Goal: Transaction & Acquisition: Purchase product/service

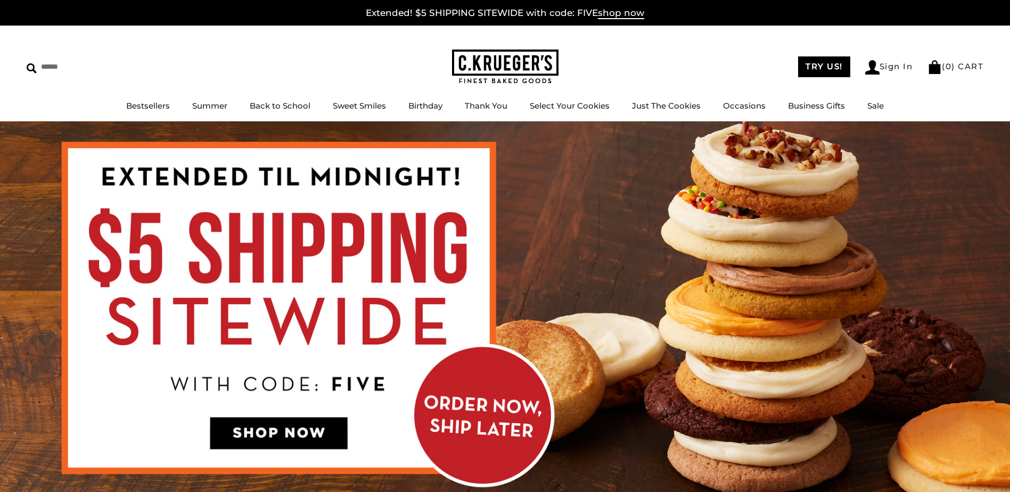
click at [478, 386] on img at bounding box center [505, 310] width 1010 height 379
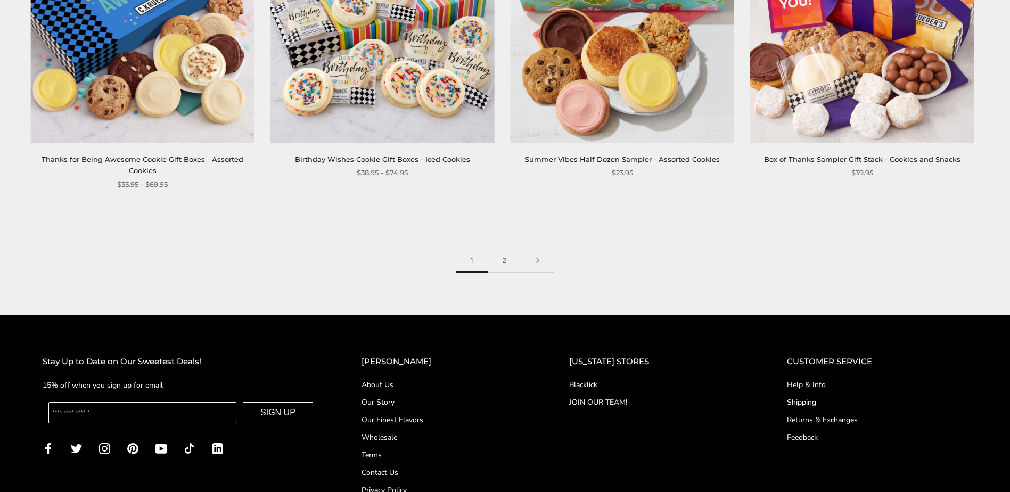
scroll to position [1811, 0]
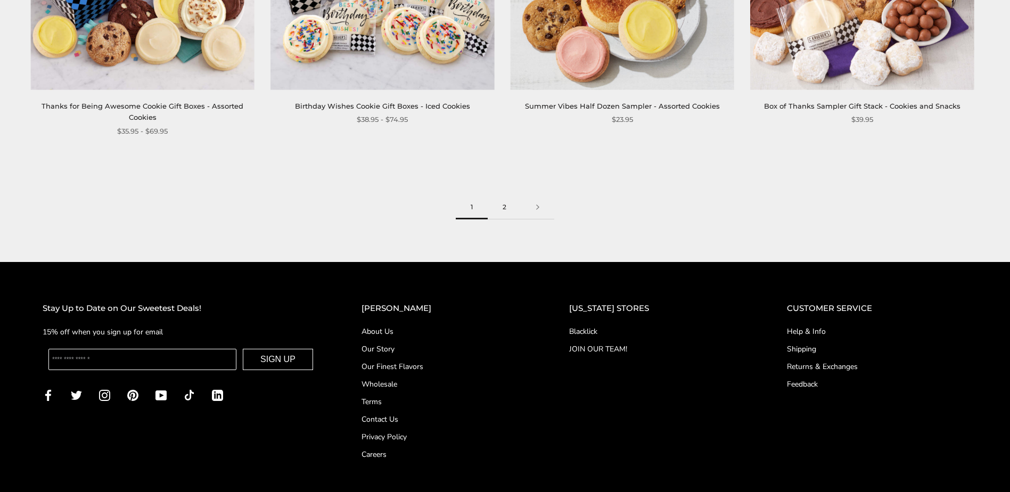
click at [504, 210] on link "2" at bounding box center [505, 207] width 34 height 24
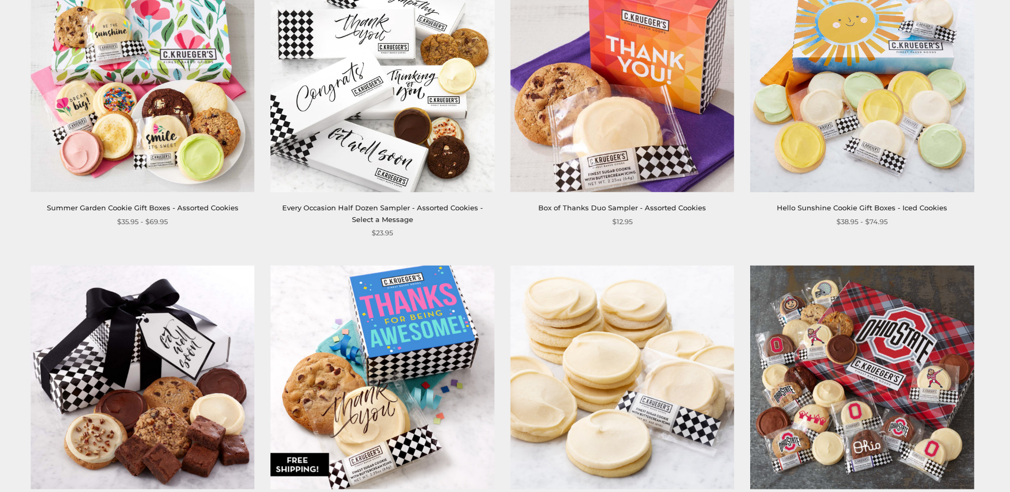
scroll to position [479, 0]
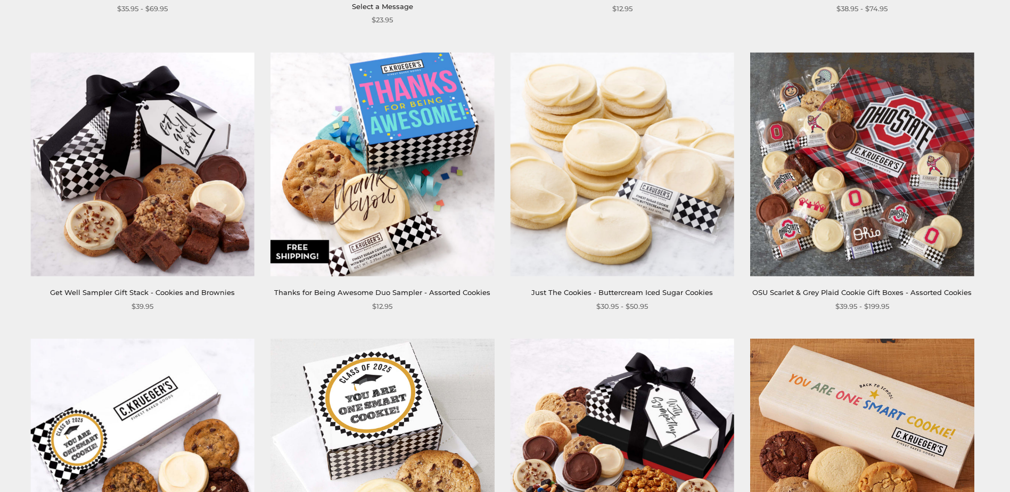
click at [908, 166] on img at bounding box center [862, 165] width 224 height 224
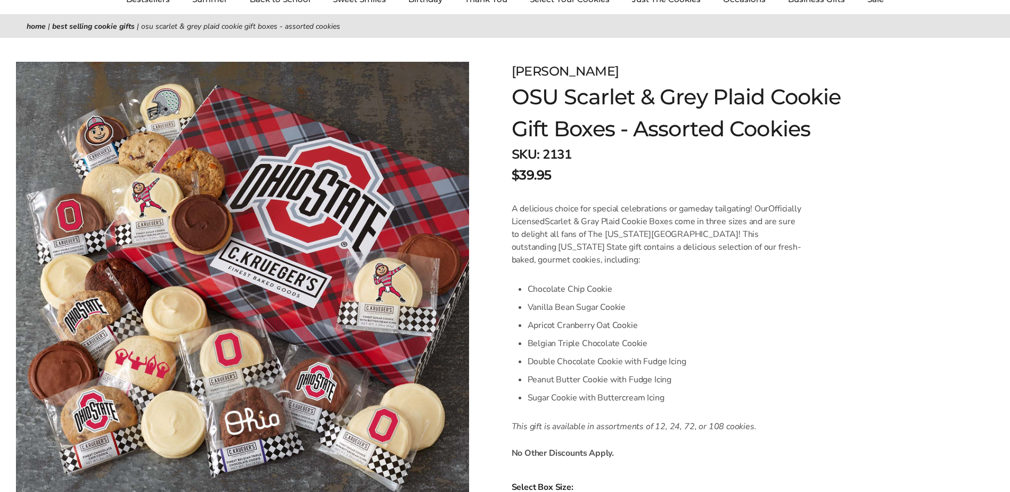
scroll to position [266, 0]
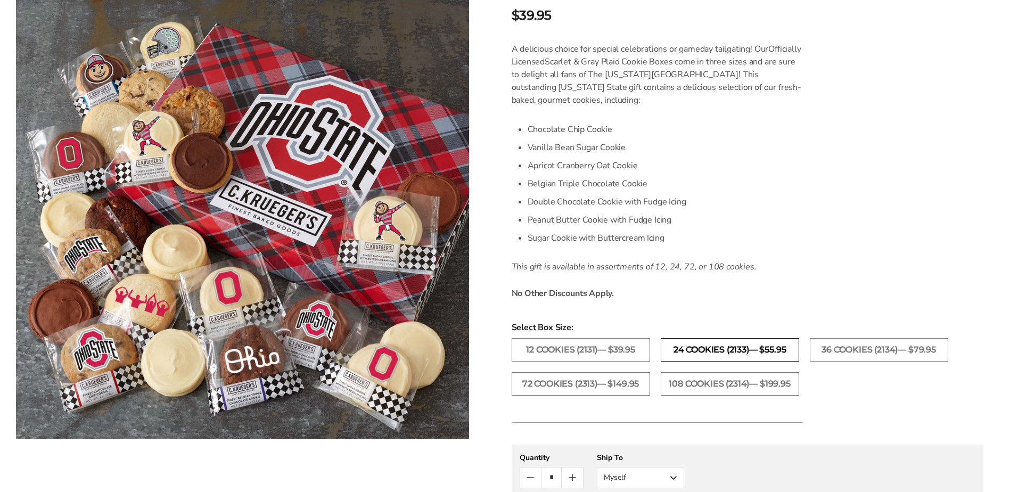
click at [732, 352] on label "24 Cookies (2133)— $55.95" at bounding box center [730, 349] width 138 height 23
